Goal: Task Accomplishment & Management: Manage account settings

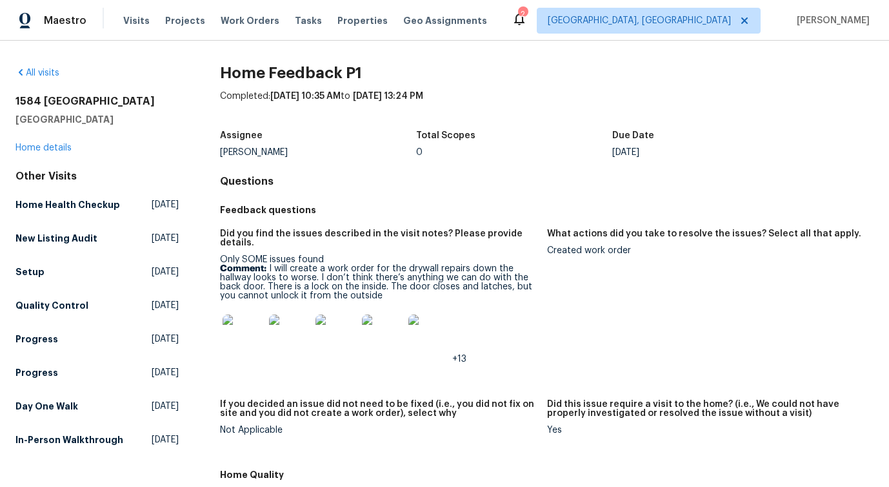
click at [667, 200] on div "Feedback questions" at bounding box center [547, 209] width 654 height 23
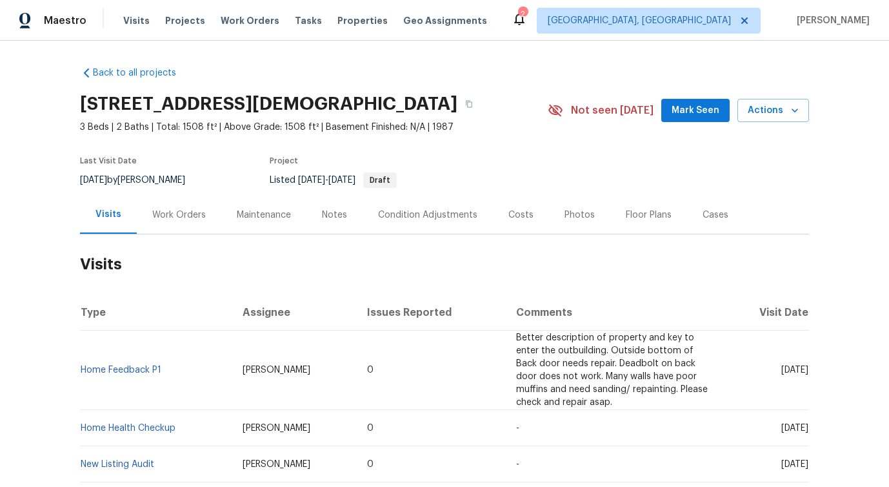
click at [176, 234] on div "Work Orders" at bounding box center [179, 215] width 85 height 38
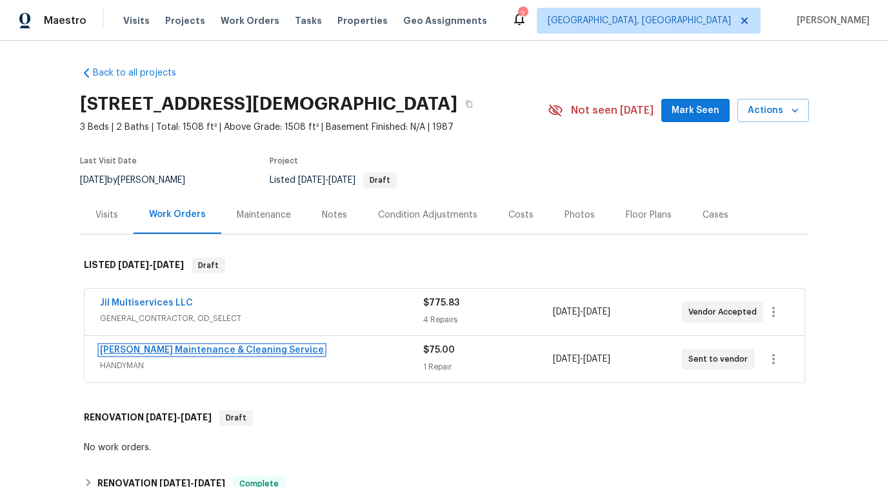
click at [167, 354] on link "Baker's Maintenance & Cleaning Service" at bounding box center [212, 349] width 224 height 9
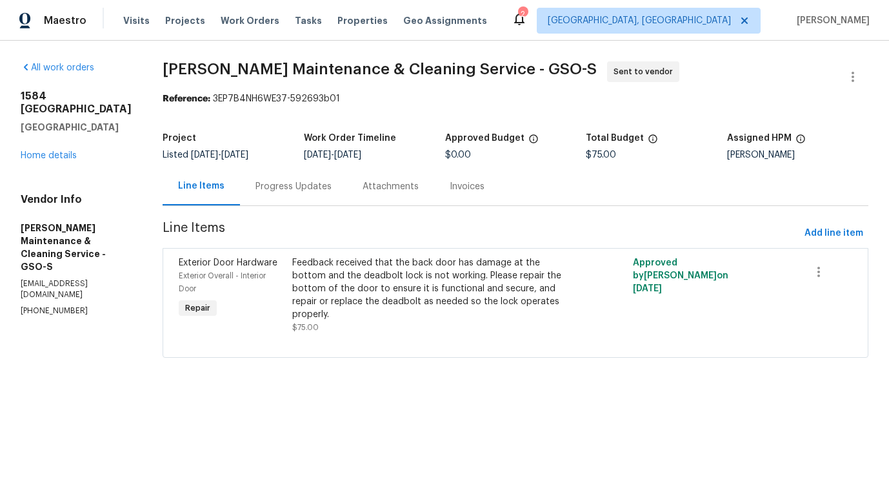
click at [301, 194] on div "Progress Updates" at bounding box center [293, 186] width 107 height 38
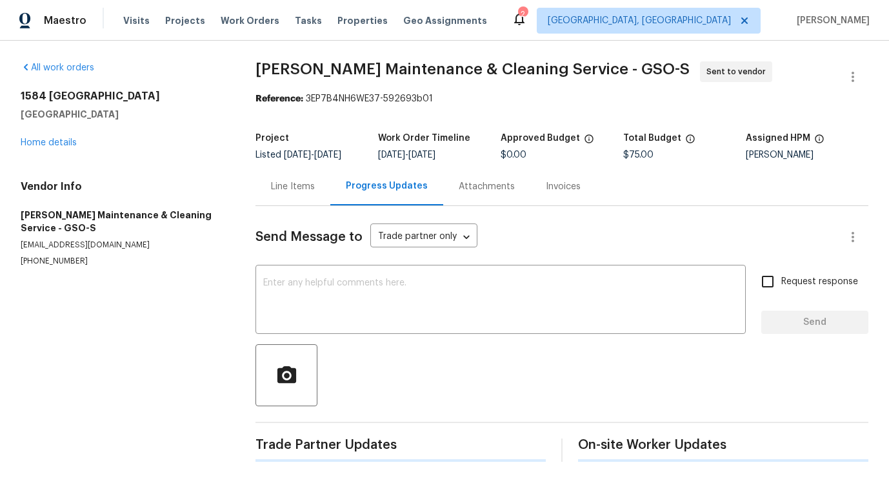
click at [325, 275] on div "x ​" at bounding box center [501, 301] width 491 height 66
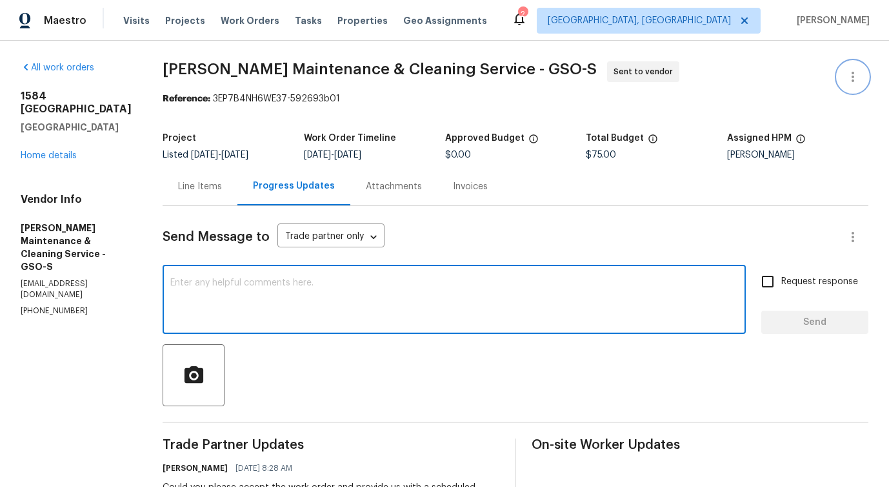
click at [853, 72] on icon "button" at bounding box center [853, 77] width 3 height 10
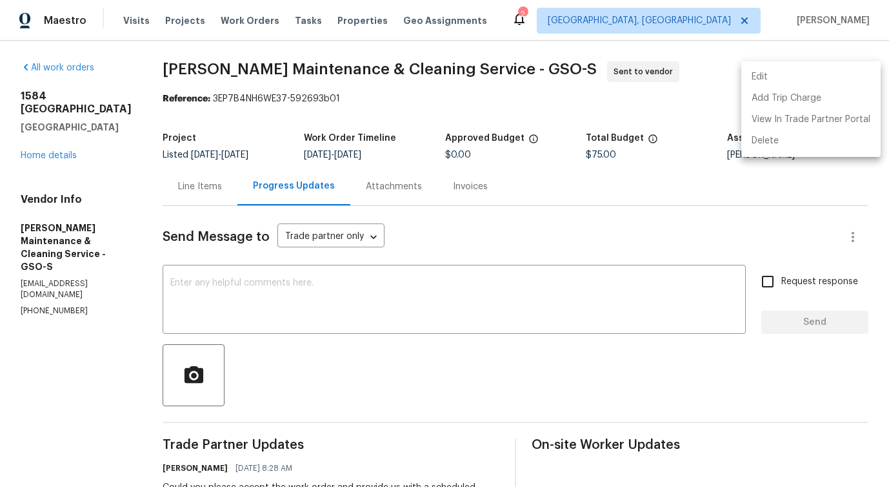
click at [779, 71] on li "Edit" at bounding box center [811, 76] width 139 height 21
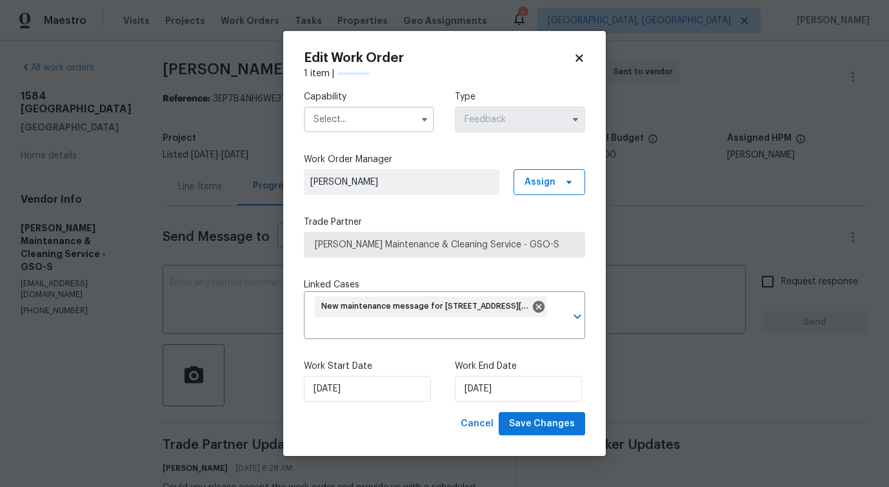
click at [355, 123] on input "text" at bounding box center [369, 120] width 130 height 26
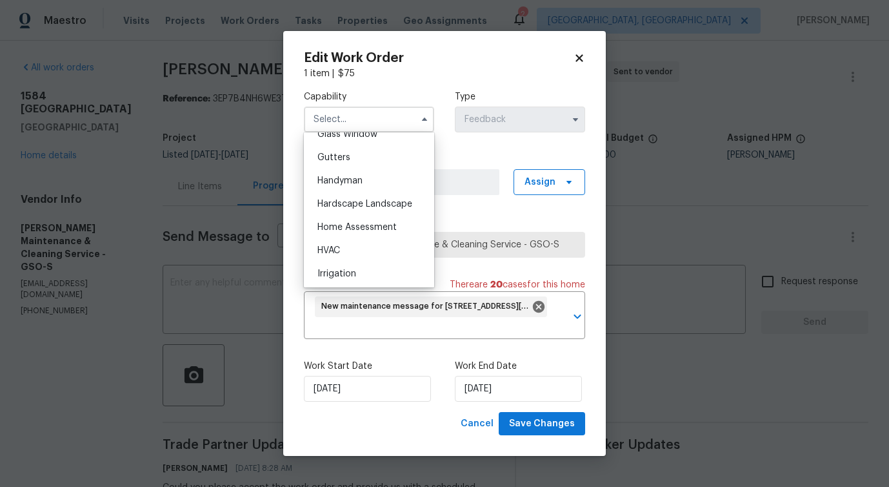
scroll to position [674, 0]
click at [361, 184] on span "Handyman" at bounding box center [340, 183] width 45 height 9
click at [361, 184] on span "[PERSON_NAME]" at bounding box center [401, 182] width 183 height 13
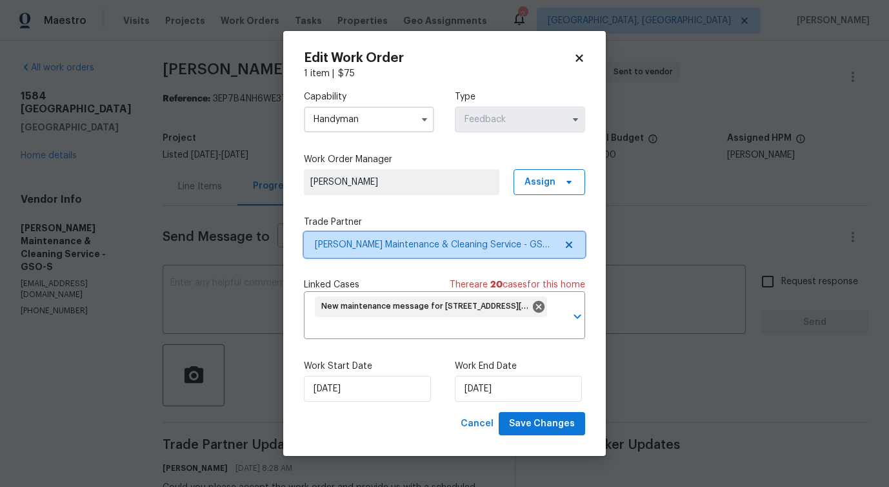
click at [428, 251] on span "Baker's Maintenance & Cleaning Service - GSO-S" at bounding box center [444, 245] width 281 height 26
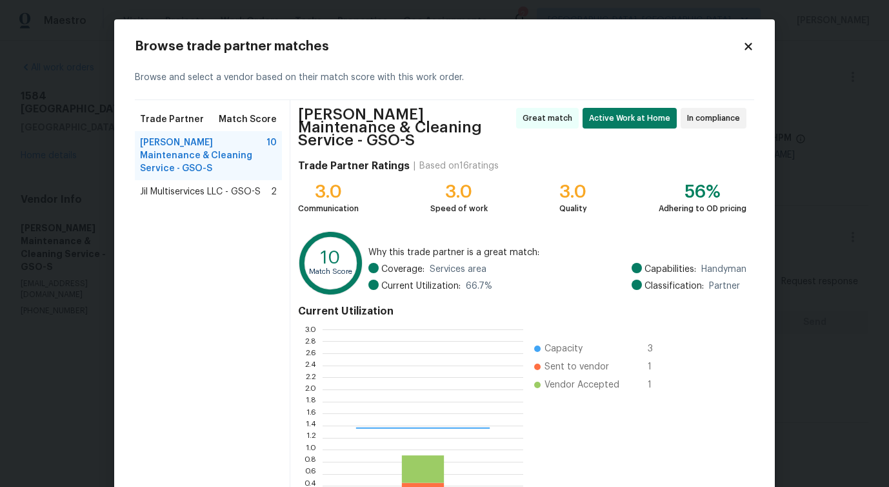
scroll to position [181, 201]
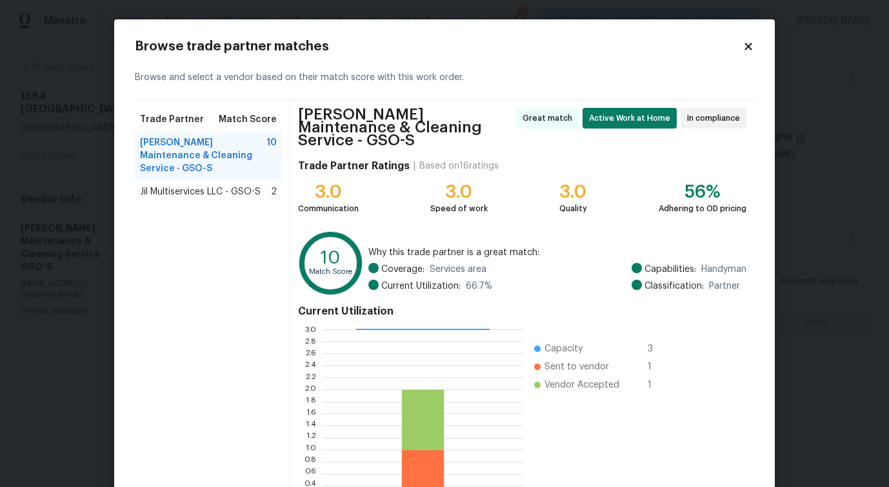
click at [221, 185] on span "Jil Multiservices LLC - GSO-S" at bounding box center [200, 191] width 121 height 13
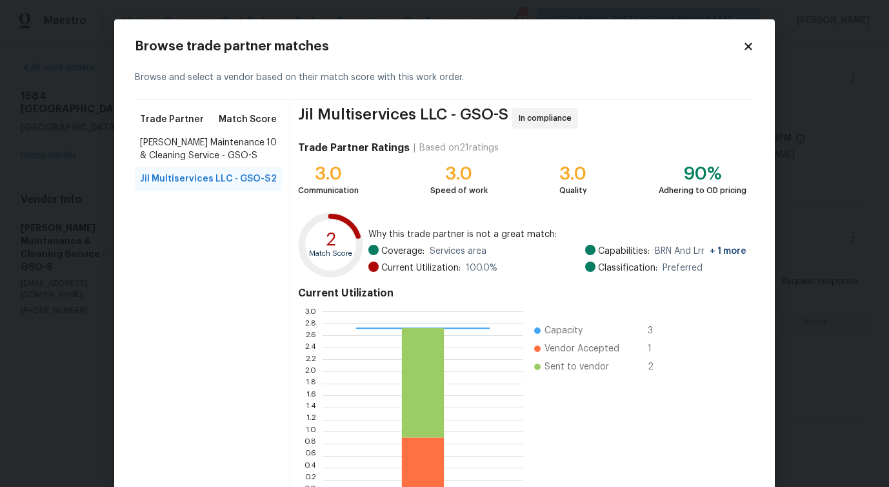
scroll to position [83, 0]
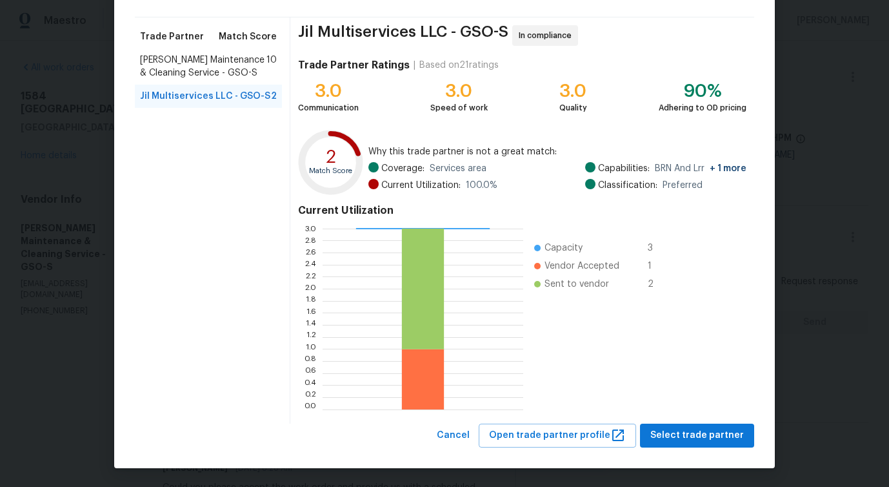
click at [452, 422] on div "Jil Multiservices LLC - GSO-S In compliance Trade Partner Ratings | Based on 21…" at bounding box center [522, 220] width 464 height 406
click at [465, 433] on span "Cancel" at bounding box center [453, 435] width 33 height 16
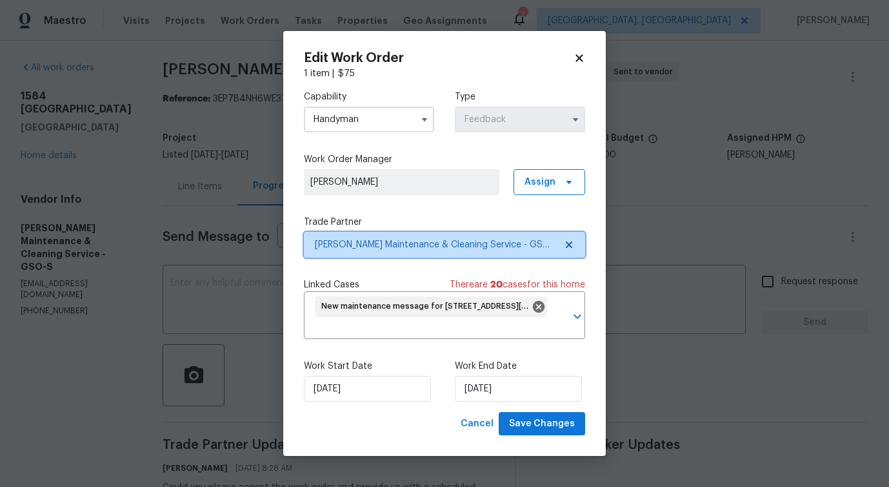
scroll to position [0, 0]
click at [364, 119] on input "Handyman" at bounding box center [369, 120] width 130 height 26
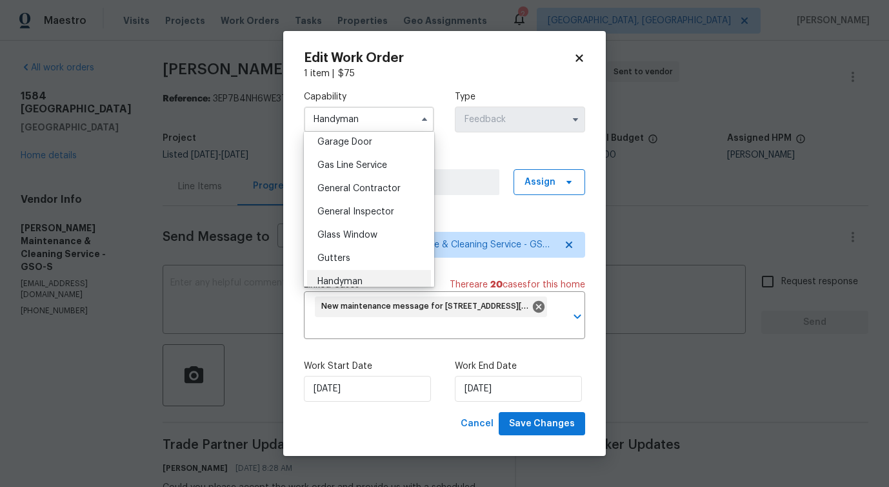
scroll to position [574, 0]
click at [381, 189] on span "General Contractor" at bounding box center [359, 189] width 83 height 9
type input "General Contractor"
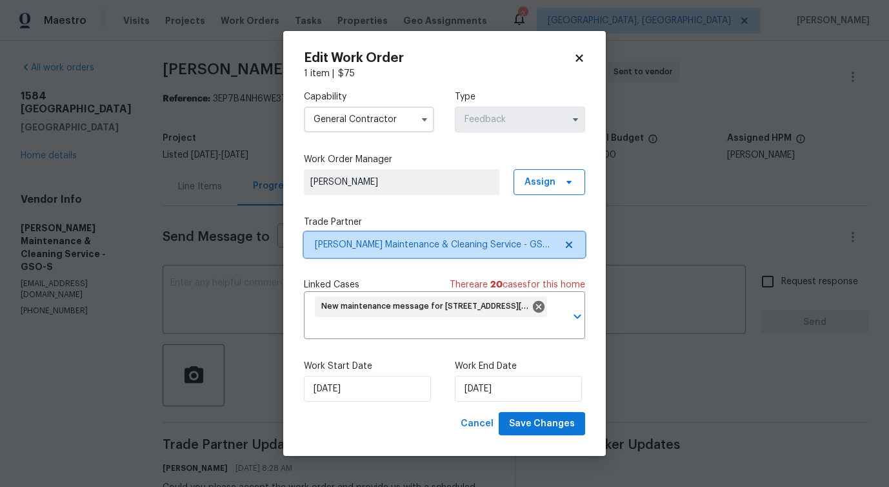
click at [410, 250] on span "Baker's Maintenance & Cleaning Service - GSO-S" at bounding box center [444, 245] width 281 height 26
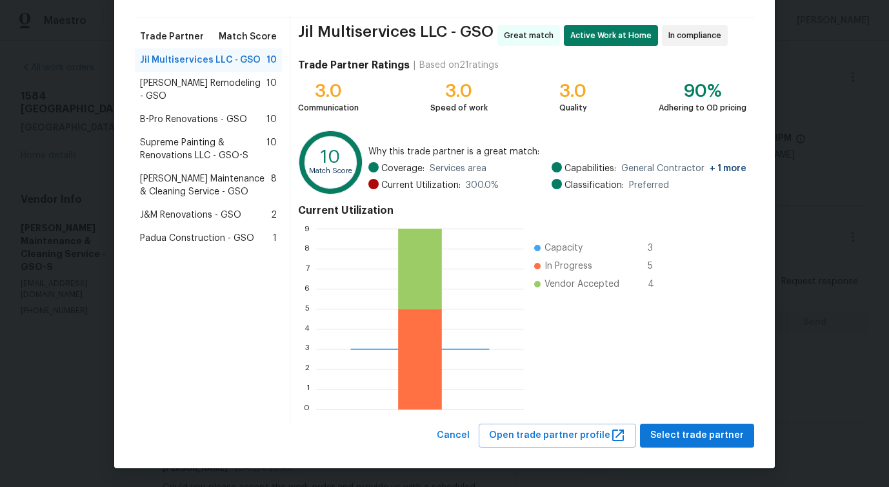
scroll to position [0, 0]
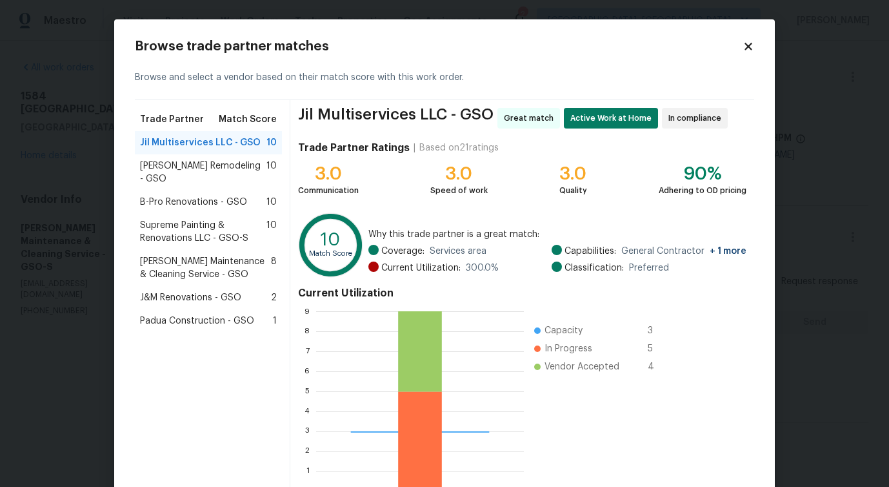
click at [182, 171] on span "Pino Remodeling - GSO" at bounding box center [203, 172] width 127 height 26
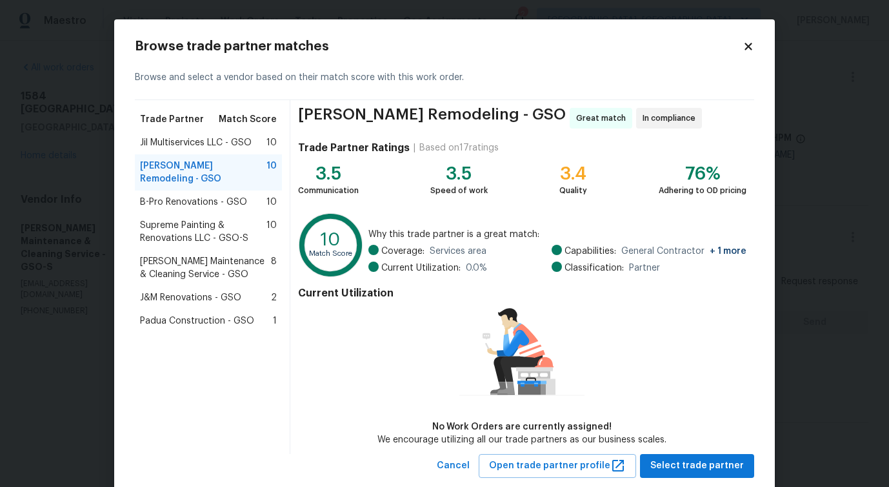
scroll to position [30, 0]
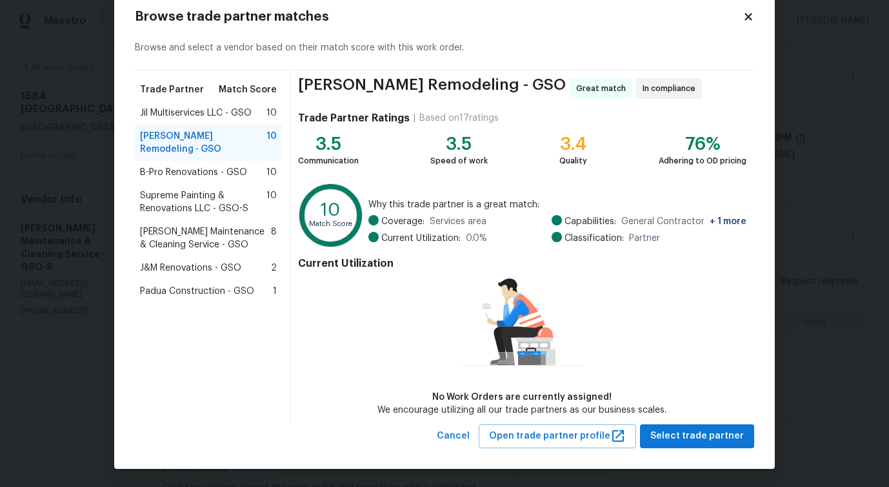
click at [201, 114] on span "Jil Multiservices LLC - GSO" at bounding box center [196, 113] width 112 height 13
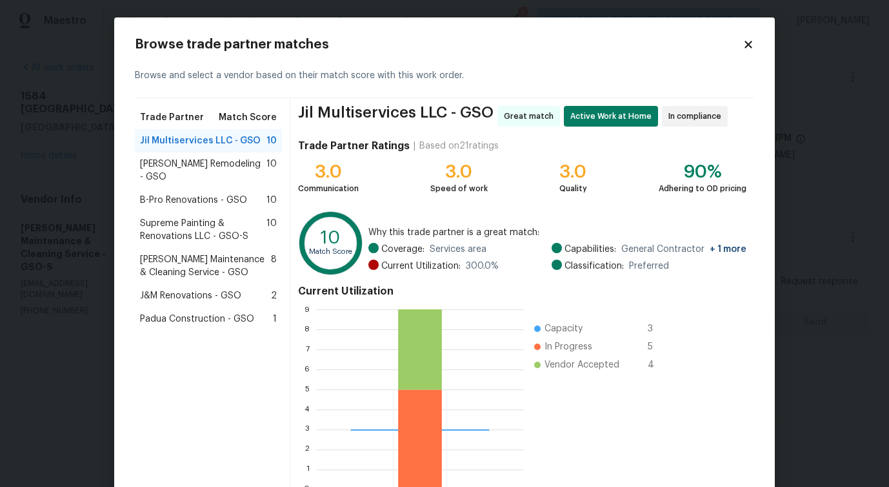
scroll to position [0, 0]
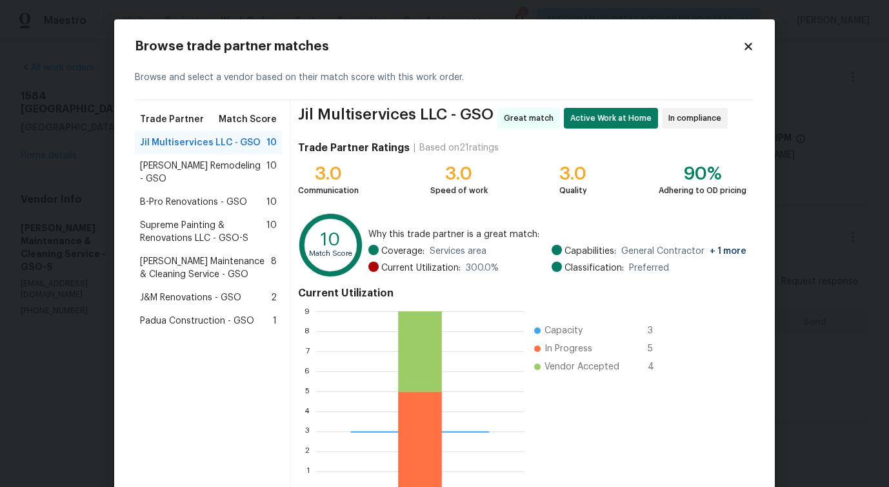
click at [221, 196] on span "B-Pro Renovations - GSO" at bounding box center [193, 202] width 107 height 13
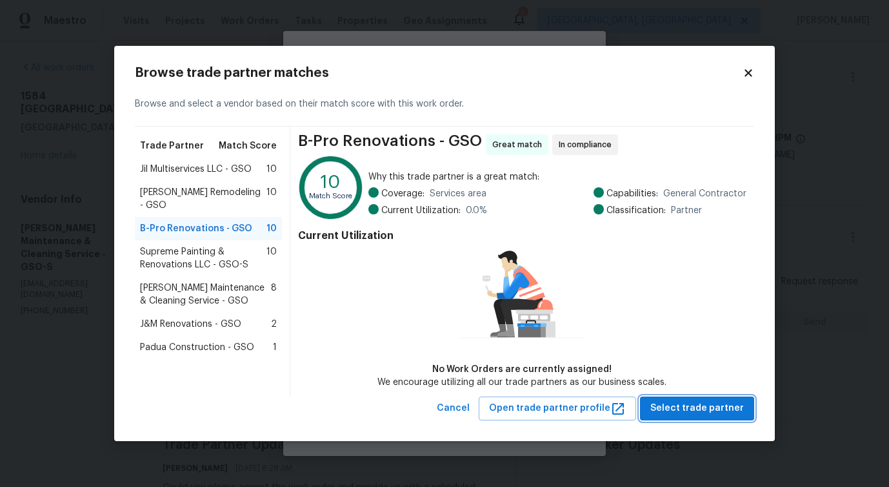
click at [693, 416] on span "Select trade partner" at bounding box center [698, 408] width 94 height 16
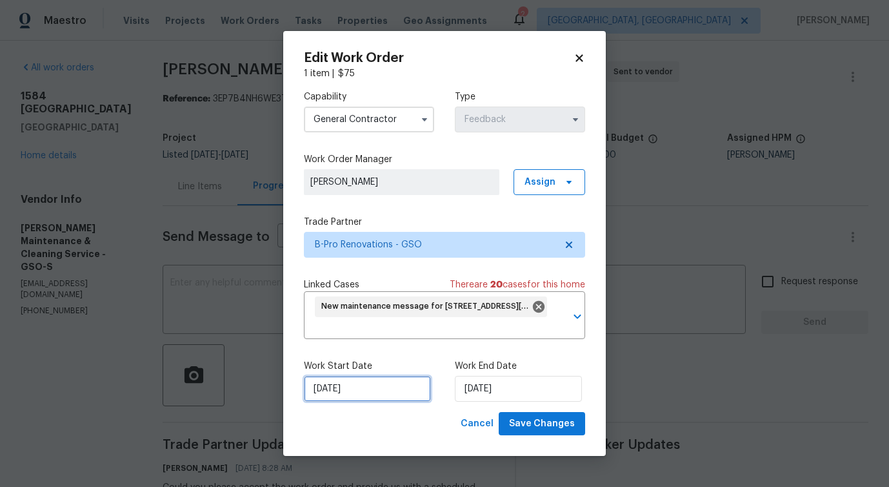
click at [335, 395] on input "9/2/2025" at bounding box center [367, 389] width 127 height 26
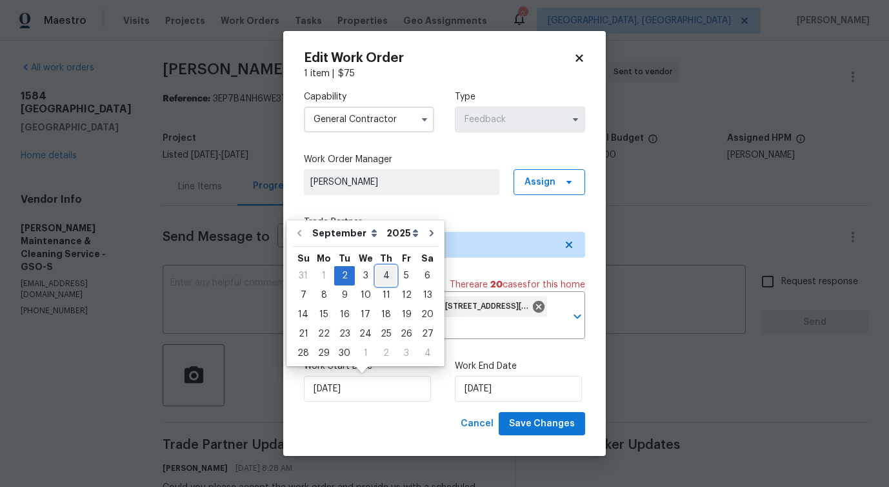
click at [378, 281] on div "4" at bounding box center [386, 276] width 20 height 18
type input "9/4/2025"
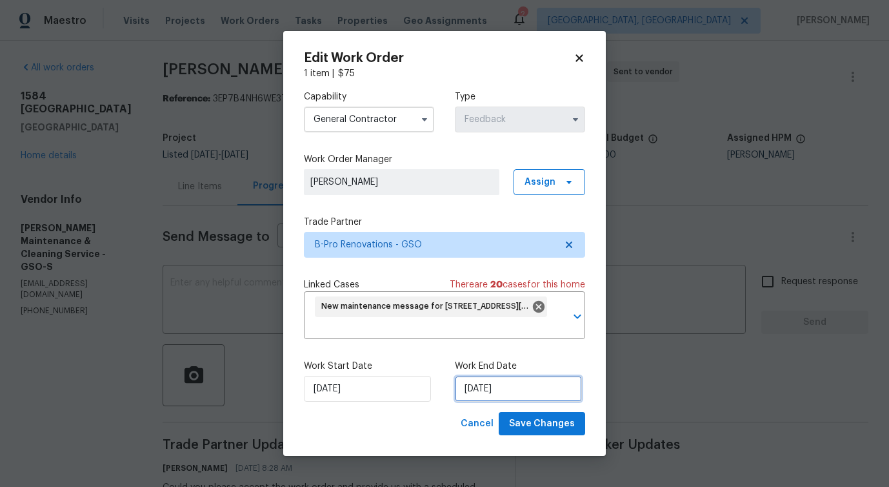
click at [494, 386] on input "9/4/2025" at bounding box center [518, 389] width 127 height 26
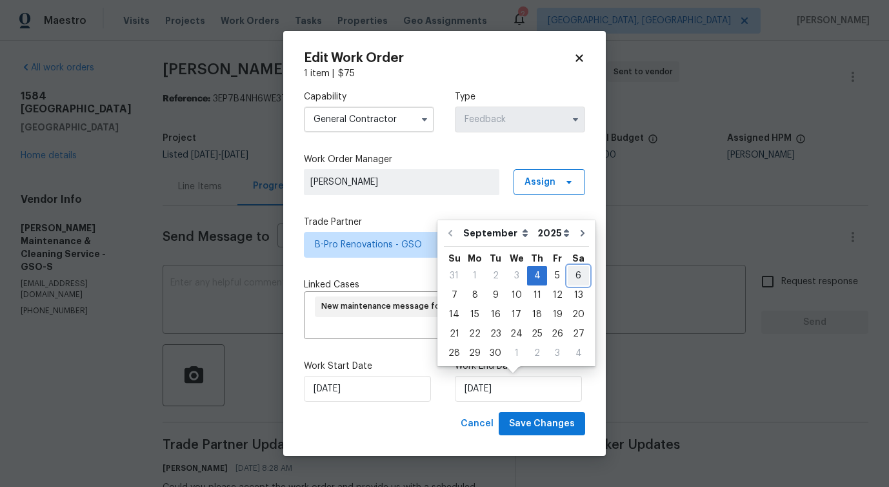
click at [569, 276] on div "6" at bounding box center [578, 276] width 21 height 18
type input "9/6/2025"
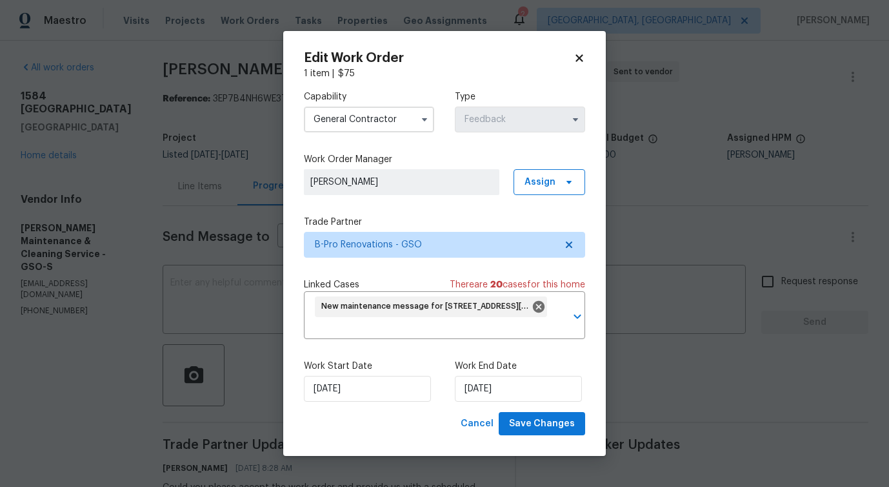
click at [555, 435] on div "Edit Work Order 1 item | $ 75 Capability General Contractor Type Feedback Work …" at bounding box center [444, 243] width 323 height 425
click at [557, 421] on span "Save Changes" at bounding box center [542, 424] width 66 height 16
click at [15, 343] on body "Maestro Visits Projects Work Orders Tasks Properties Geo Assignments 2 Albuquer…" at bounding box center [444, 243] width 889 height 487
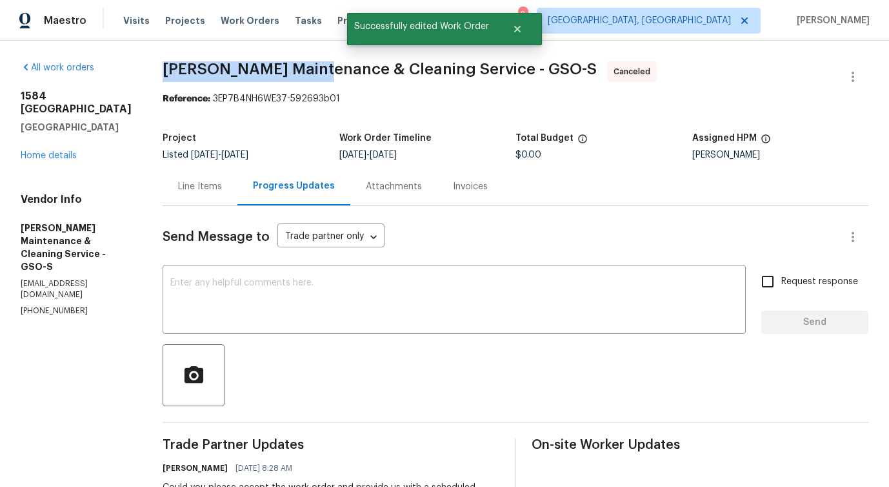
drag, startPoint x: 168, startPoint y: 71, endPoint x: 319, endPoint y: 75, distance: 150.5
click at [319, 75] on span "Baker's Maintenance & Cleaning Service - GSO-S" at bounding box center [380, 68] width 434 height 15
click at [318, 88] on span "Baker's Maintenance & Cleaning Service - GSO-S Canceled" at bounding box center [500, 76] width 675 height 31
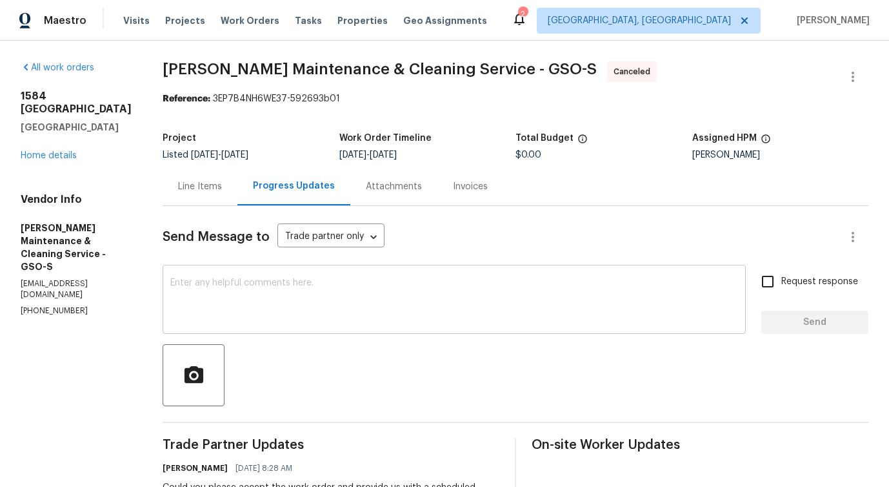
click at [270, 294] on textarea at bounding box center [454, 300] width 568 height 45
click at [35, 150] on div "1584 Shady Grove Church Rd Winston Salem, NC 27107 Home details" at bounding box center [76, 126] width 111 height 72
click at [36, 160] on div "1584 Shady Grove Church Rd Winston Salem, NC 27107 Home details" at bounding box center [76, 126] width 111 height 72
click at [40, 158] on link "Home details" at bounding box center [49, 155] width 56 height 9
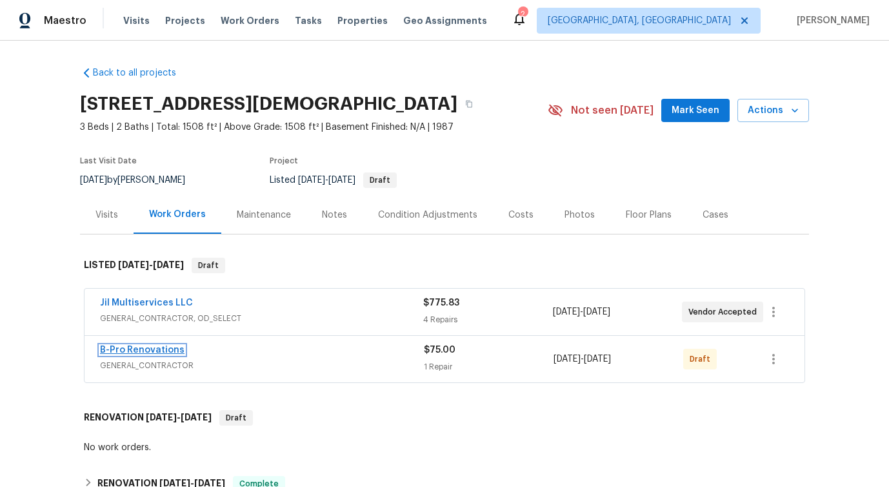
click at [156, 354] on link "B-Pro Renovations" at bounding box center [142, 349] width 85 height 9
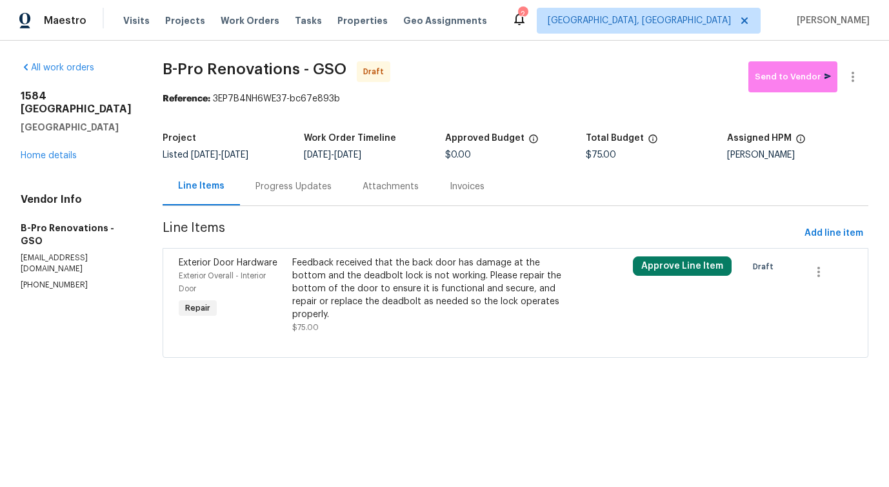
click at [305, 190] on div "Progress Updates" at bounding box center [294, 186] width 76 height 13
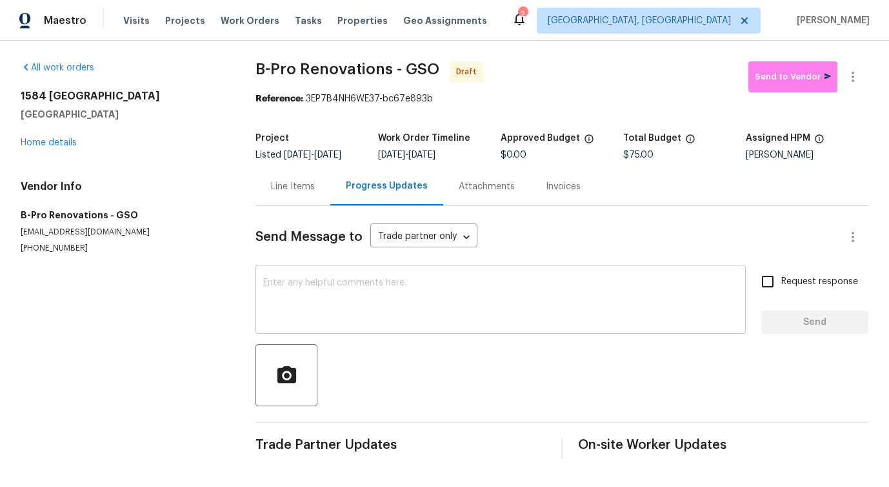
click at [327, 270] on div "x ​" at bounding box center [501, 301] width 491 height 66
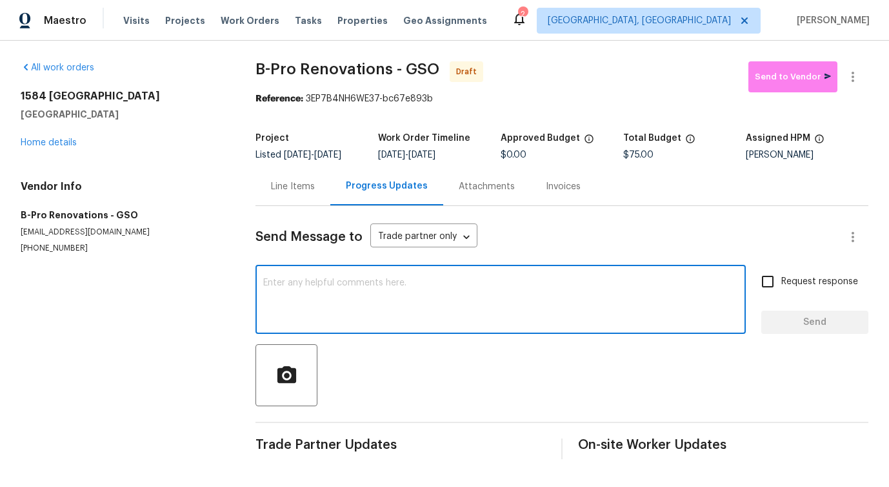
click at [327, 270] on div "x ​" at bounding box center [501, 301] width 491 height 66
click at [363, 289] on textarea at bounding box center [500, 300] width 475 height 45
paste textarea "Hi, this is Pavithra with Opendoor. I’m confirming you received the WO for the …"
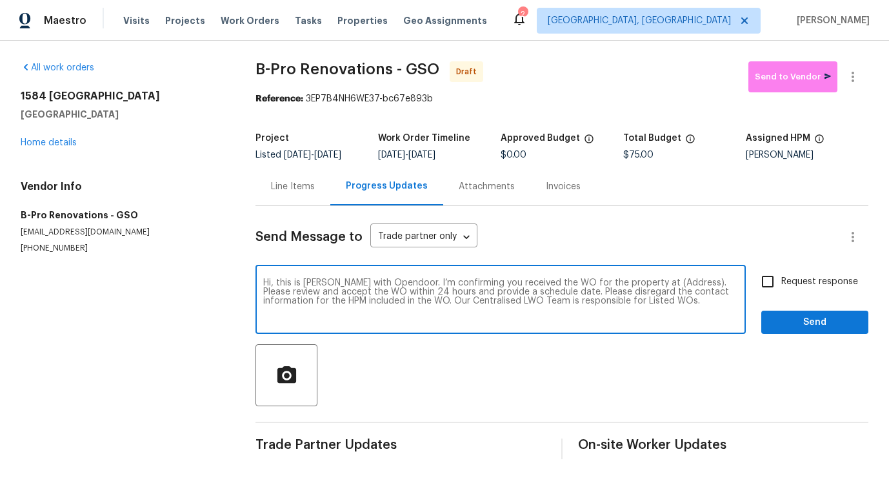
click at [662, 281] on textarea "Hi, this is Pavithra with Opendoor. I’m confirming you received the WO for the …" at bounding box center [500, 300] width 475 height 45
paste textarea "1584 Shady Grove Church Rd, Winston Salem, NC 27107"
type textarea "Hi, this is Pavithra with Opendoor. I’m confirming you received the WO for the …"
click at [787, 283] on span "Request response" at bounding box center [820, 282] width 77 height 14
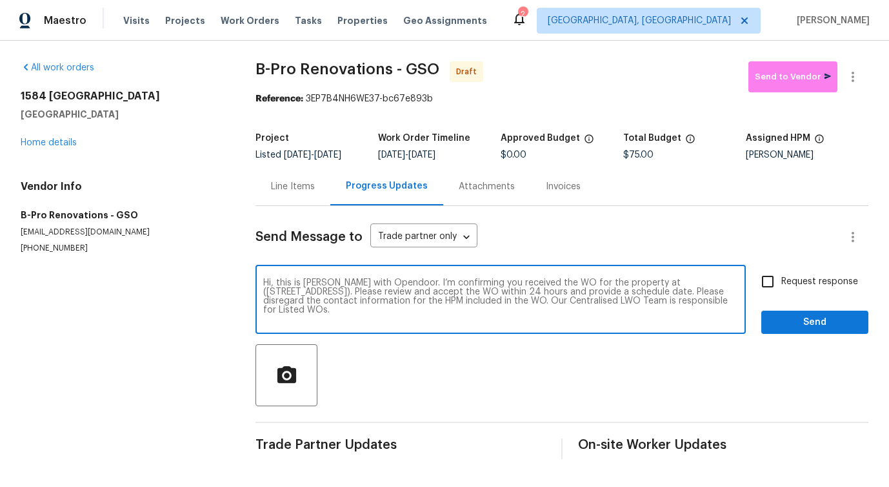
click at [782, 283] on input "Request response" at bounding box center [768, 281] width 27 height 27
checkbox input "true"
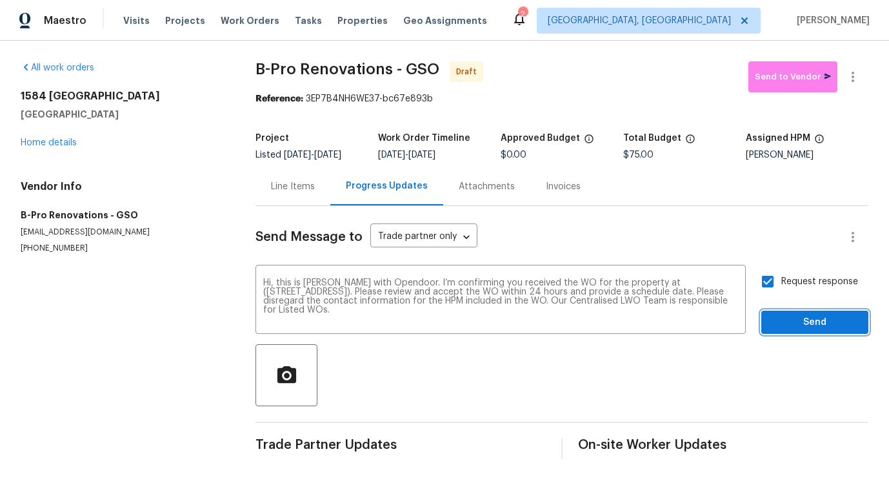
click at [796, 321] on span "Send" at bounding box center [815, 322] width 86 height 16
click at [853, 75] on icon "button" at bounding box center [853, 76] width 15 height 15
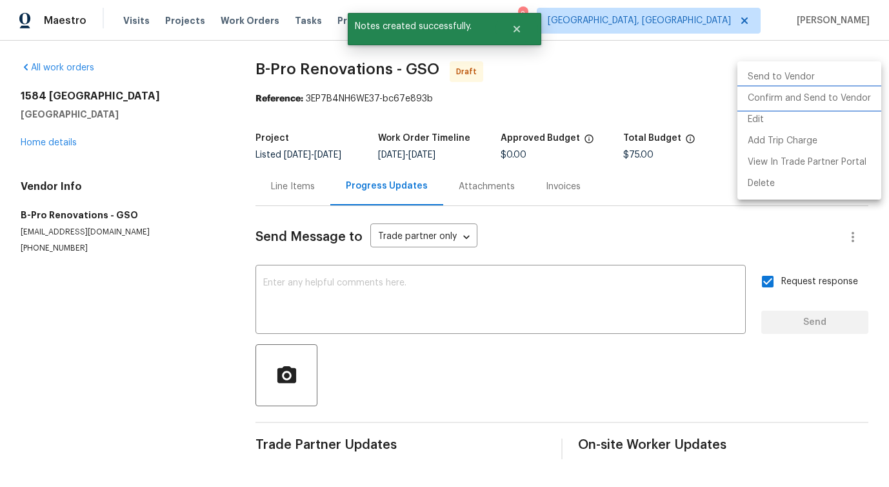
click at [789, 105] on li "Confirm and Send to Vendor" at bounding box center [810, 98] width 144 height 21
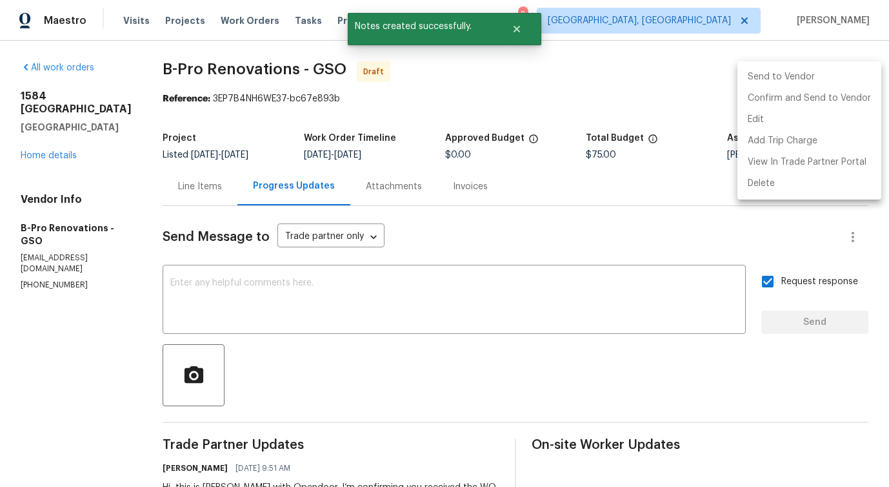
click at [313, 276] on div at bounding box center [444, 243] width 889 height 487
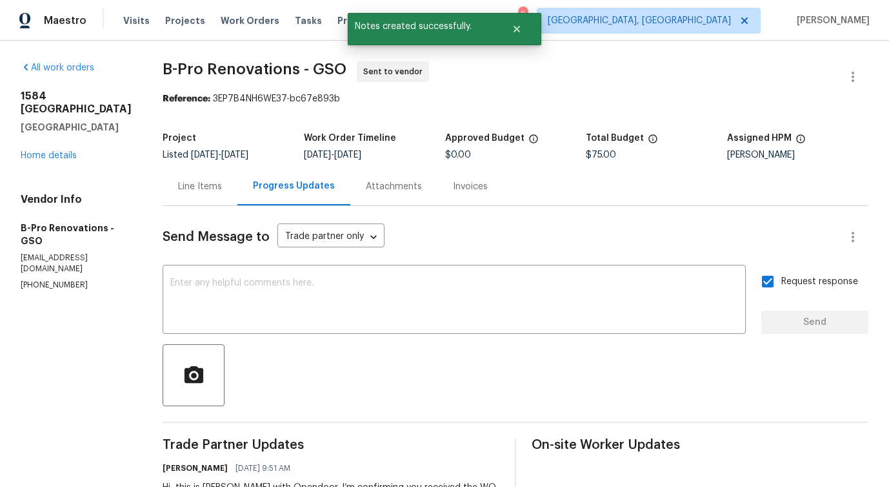
click at [195, 185] on div "Line Items" at bounding box center [200, 186] width 44 height 13
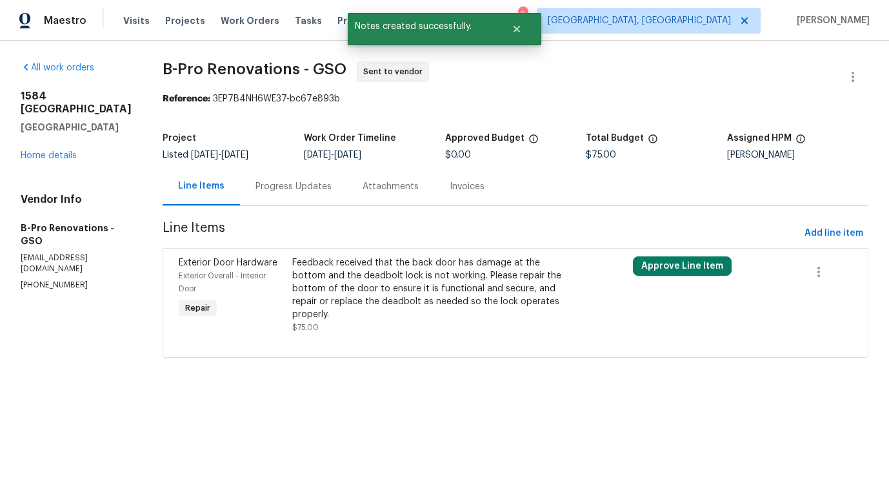
click at [487, 266] on div "Feedback received that the back door has damage at the bottom and the deadbolt …" at bounding box center [430, 288] width 276 height 65
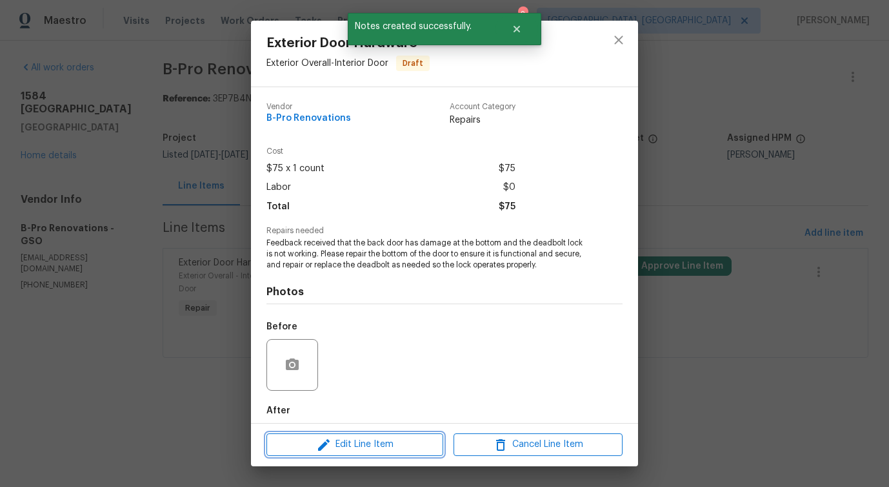
click at [385, 442] on span "Edit Line Item" at bounding box center [354, 444] width 169 height 16
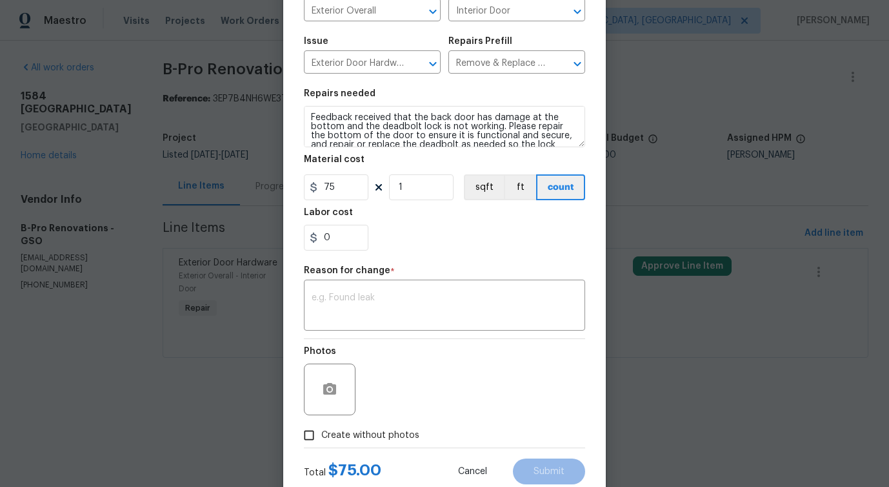
scroll to position [150, 0]
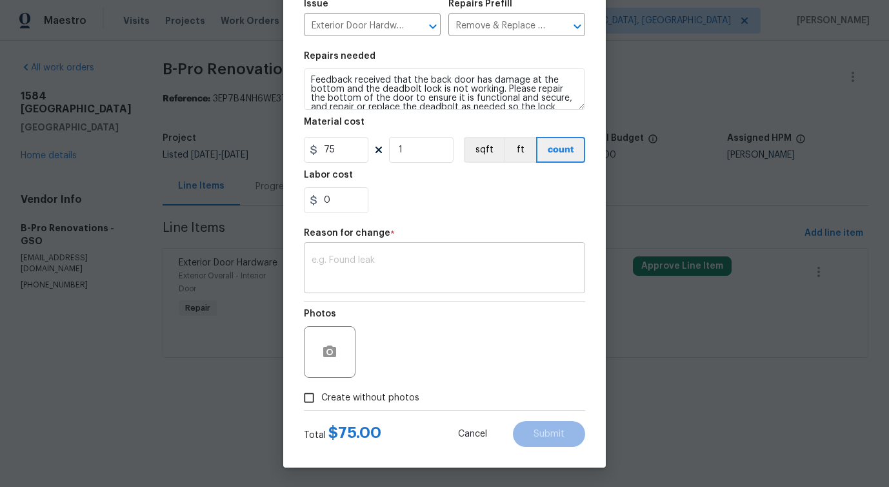
click at [383, 276] on textarea at bounding box center [445, 269] width 266 height 27
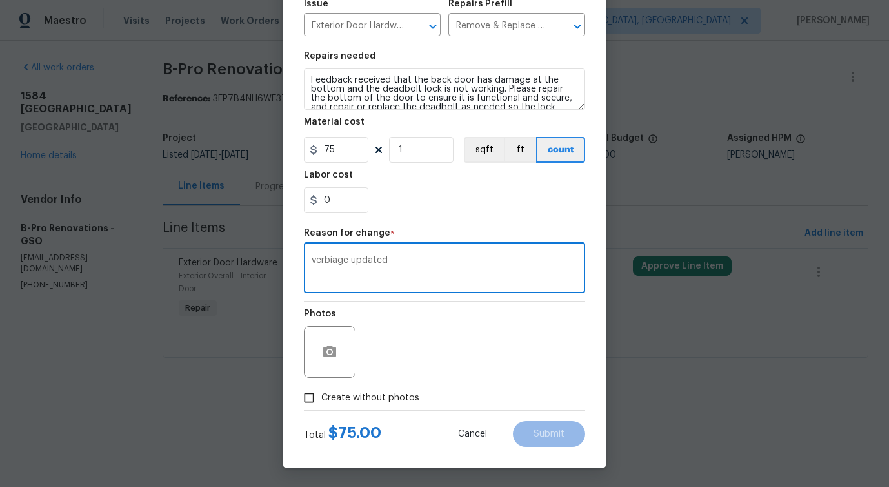
type textarea "verbiage updated"
click at [369, 394] on span "Create without photos" at bounding box center [370, 398] width 98 height 14
click at [321, 394] on input "Create without photos" at bounding box center [309, 397] width 25 height 25
checkbox input "true"
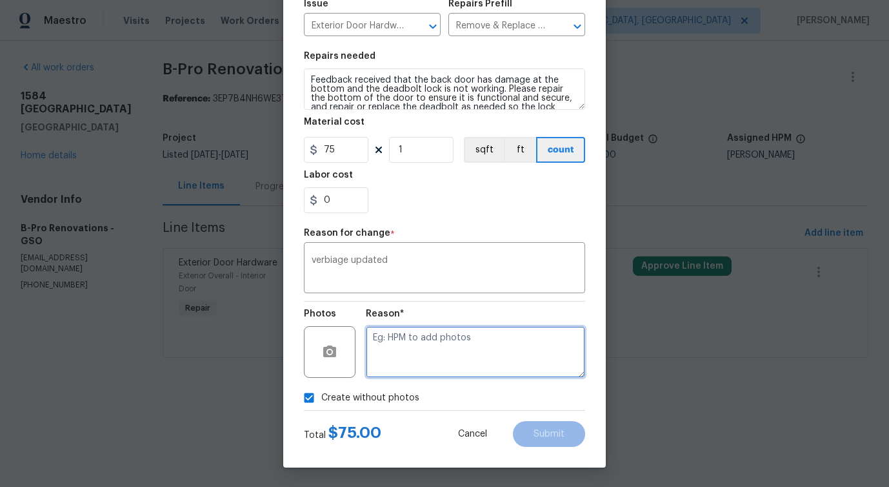
click at [428, 363] on textarea at bounding box center [475, 352] width 219 height 52
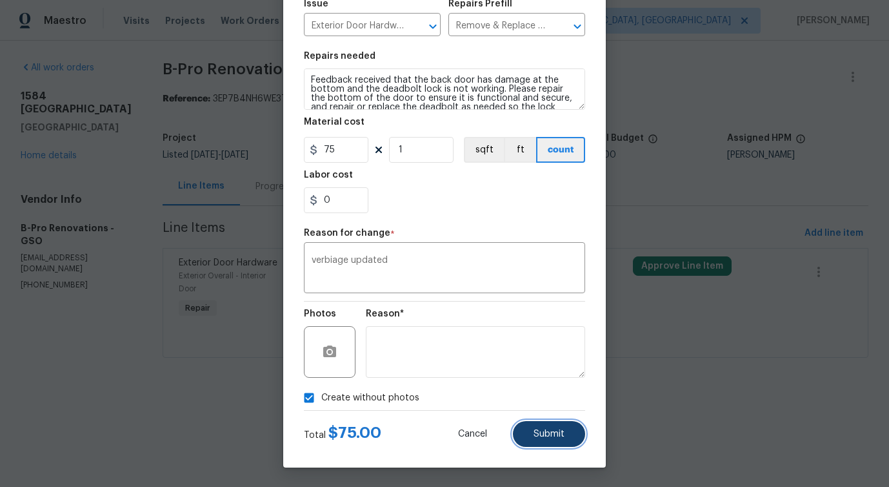
click at [523, 427] on button "Submit" at bounding box center [549, 434] width 72 height 26
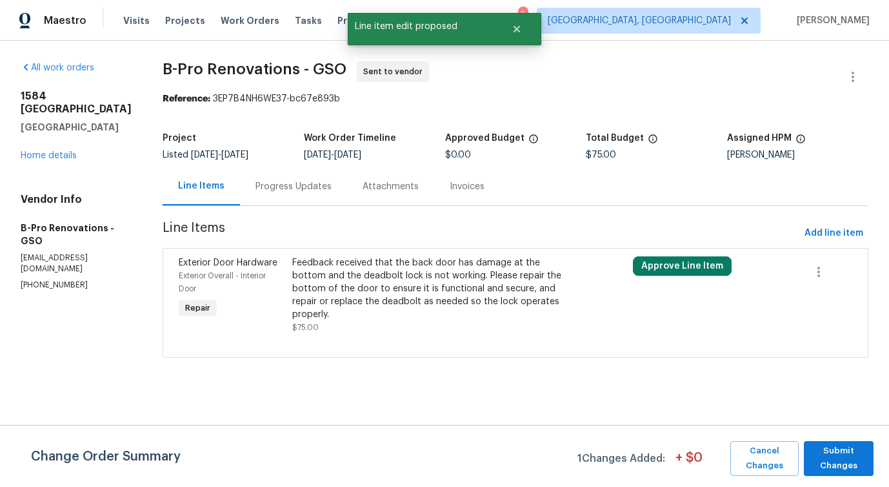
scroll to position [0, 0]
click at [843, 458] on span "Submit Changes" at bounding box center [839, 458] width 57 height 30
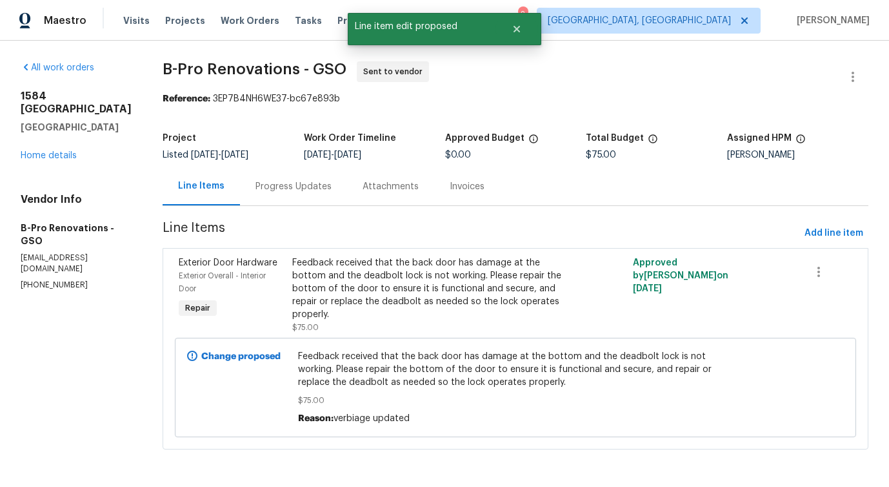
click at [292, 178] on div "Progress Updates" at bounding box center [293, 186] width 107 height 38
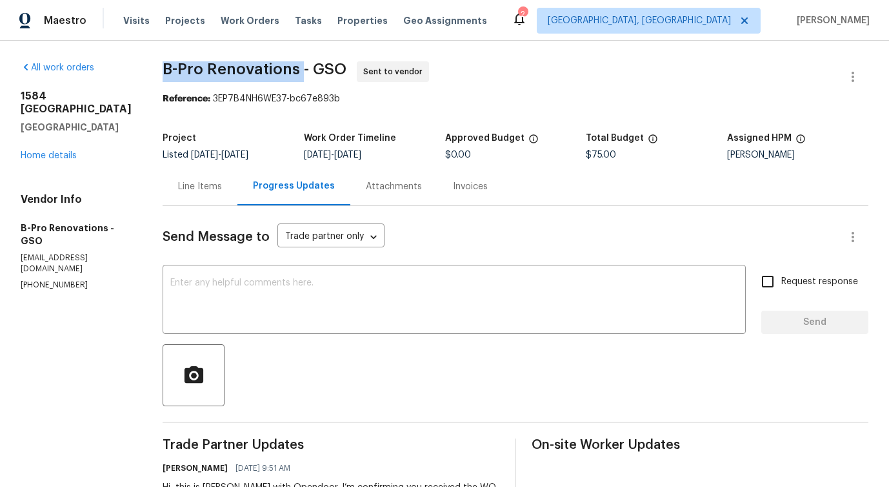
drag, startPoint x: 154, startPoint y: 65, endPoint x: 293, endPoint y: 67, distance: 139.5
click at [293, 67] on div "All work orders 1584 Shady Grove Church Rd Winston Salem, NC 27107 Home details…" at bounding box center [444, 311] width 889 height 541
copy span "B-Pro Renovations"
